Goal: Transaction & Acquisition: Purchase product/service

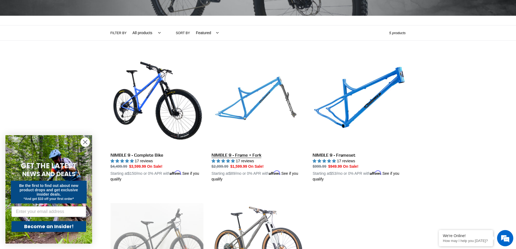
scroll to position [81, 0]
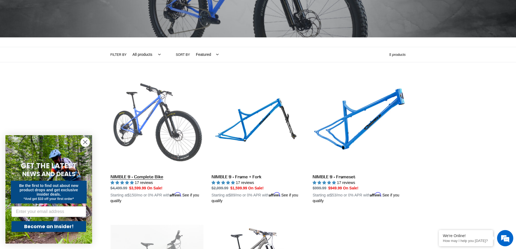
click at [139, 143] on link "NIMBLE 9 - Complete Bike" at bounding box center [157, 140] width 93 height 127
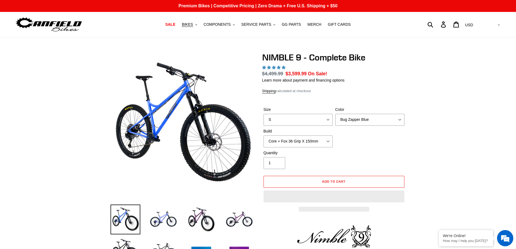
select select "highest-rating"
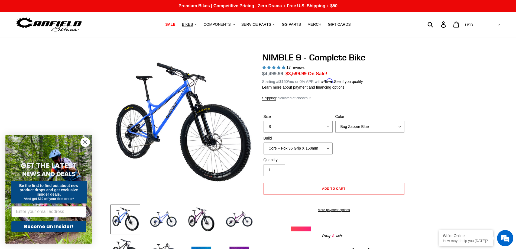
scroll to position [27, 0]
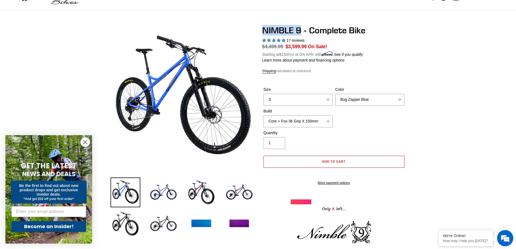
drag, startPoint x: 300, startPoint y: 30, endPoint x: 262, endPoint y: 31, distance: 38.5
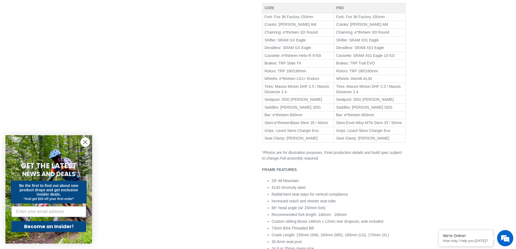
scroll to position [244, 0]
